Goal: Task Accomplishment & Management: Manage account settings

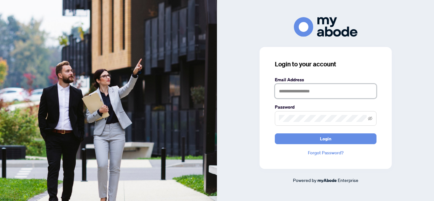
click at [310, 93] on input "text" at bounding box center [326, 91] width 102 height 15
type input "**********"
click at [275, 133] on button "Login" at bounding box center [326, 138] width 102 height 11
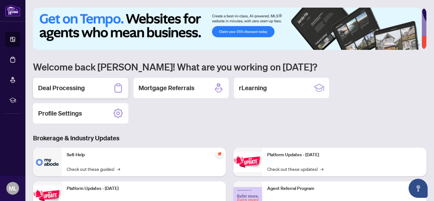
click at [64, 87] on h2 "Deal Processing" at bounding box center [61, 88] width 47 height 9
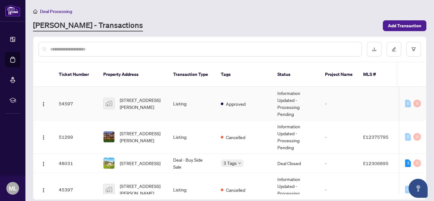
click at [134, 97] on span "[STREET_ADDRESS][PERSON_NAME]" at bounding box center [141, 104] width 43 height 14
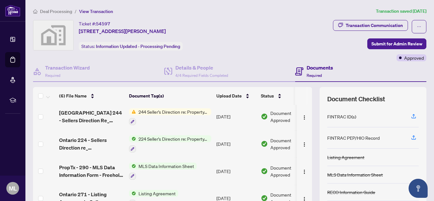
scroll to position [65, 0]
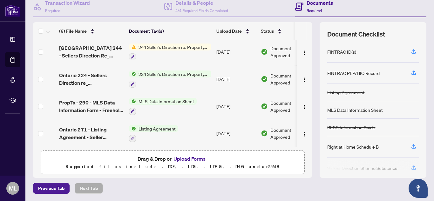
click at [186, 158] on button "Upload Forms" at bounding box center [190, 159] width 36 height 8
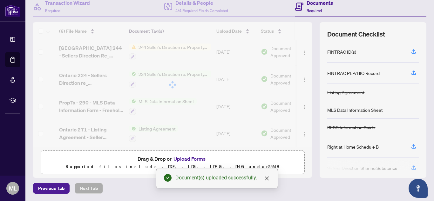
scroll to position [0, 0]
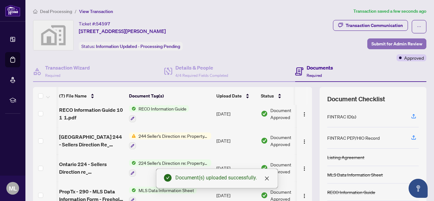
click at [384, 46] on span "Submit for Admin Review" at bounding box center [396, 44] width 51 height 10
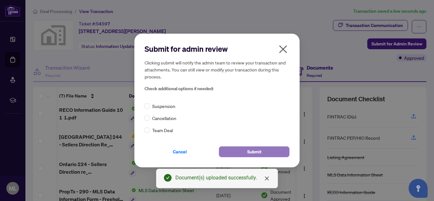
click at [257, 153] on span "Submit" at bounding box center [254, 152] width 14 height 10
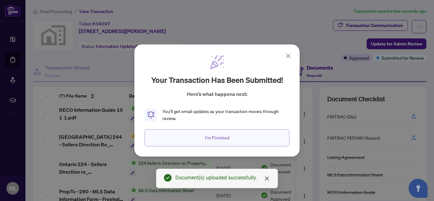
click at [250, 135] on button "I'm Finished" at bounding box center [217, 137] width 145 height 17
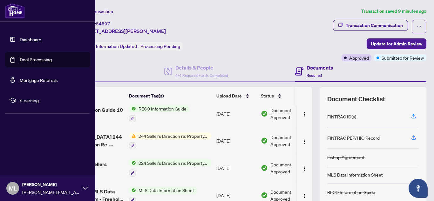
click at [52, 59] on link "Deal Processing" at bounding box center [36, 60] width 32 height 6
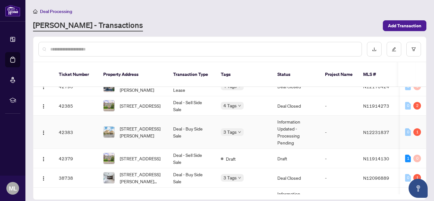
scroll to position [162, 0]
click at [176, 128] on td "Deal - Buy Side Sale" at bounding box center [192, 132] width 48 height 33
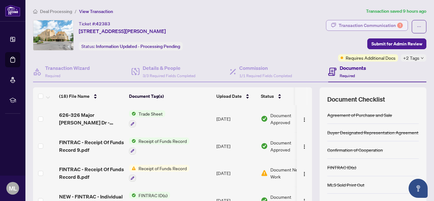
click at [370, 27] on div "Transaction Communication 1" at bounding box center [371, 25] width 64 height 10
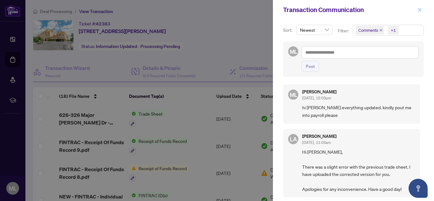
click at [419, 9] on icon "close" at bounding box center [420, 10] width 4 height 4
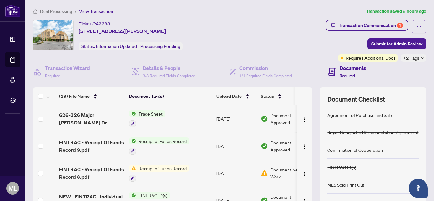
click at [253, 22] on div "Ticket #: 42383 [STREET_ADDRESS][PERSON_NAME] Status: Information Updated - Pro…" at bounding box center [143, 35] width 220 height 31
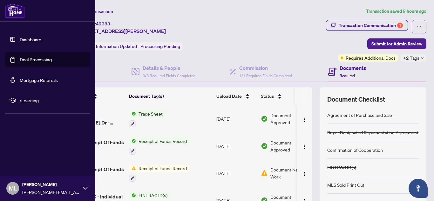
click at [46, 59] on link "Deal Processing" at bounding box center [36, 60] width 32 height 6
